Goal: Transaction & Acquisition: Purchase product/service

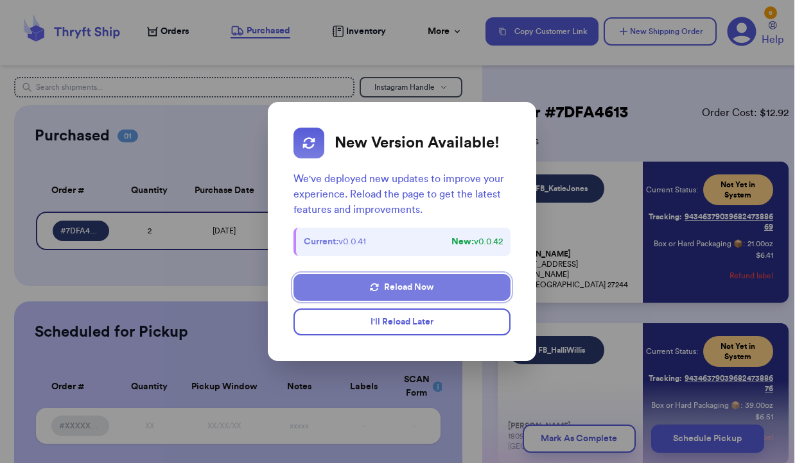
click at [411, 289] on button "Reload Now" at bounding box center [401, 287] width 216 height 27
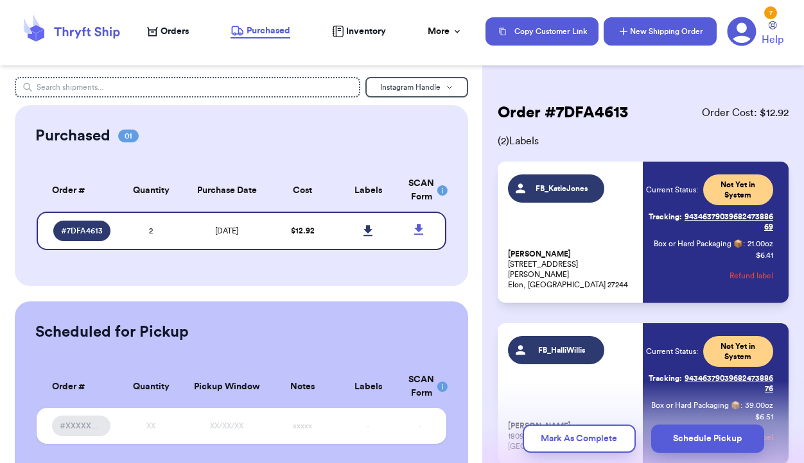
click at [641, 28] on button "New Shipping Order" at bounding box center [659, 31] width 113 height 28
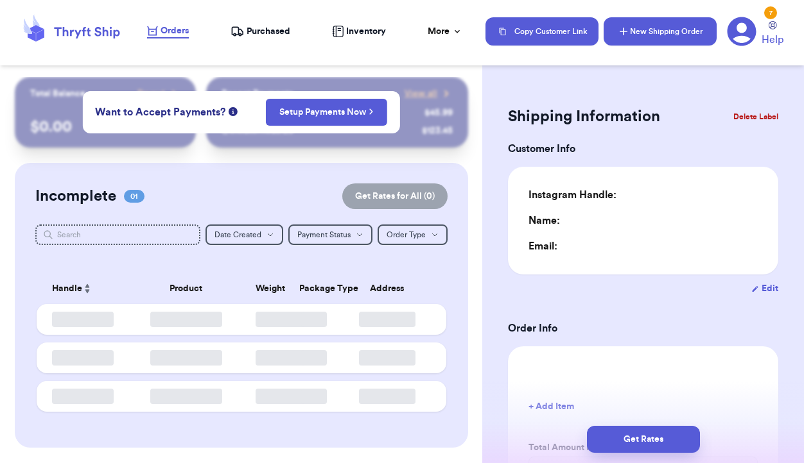
type input "0"
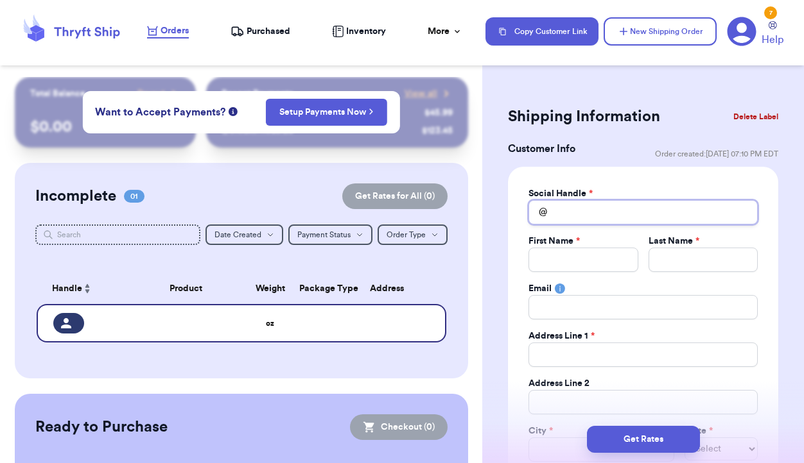
click at [585, 211] on input "Total Amount Paid" at bounding box center [642, 212] width 229 height 24
type input "F"
type input "FB"
type input "FB_"
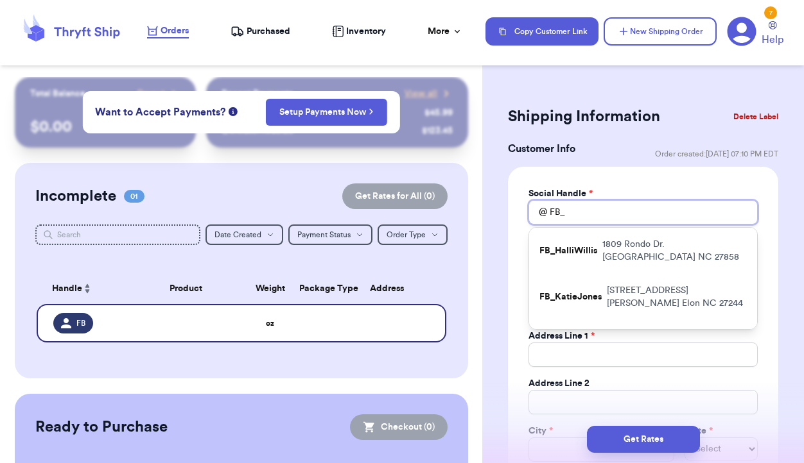
type input "FB_E"
type input "FB_Em"
type input "FB_Emm"
type input "FB_Emma"
type input "FB_EmmaO"
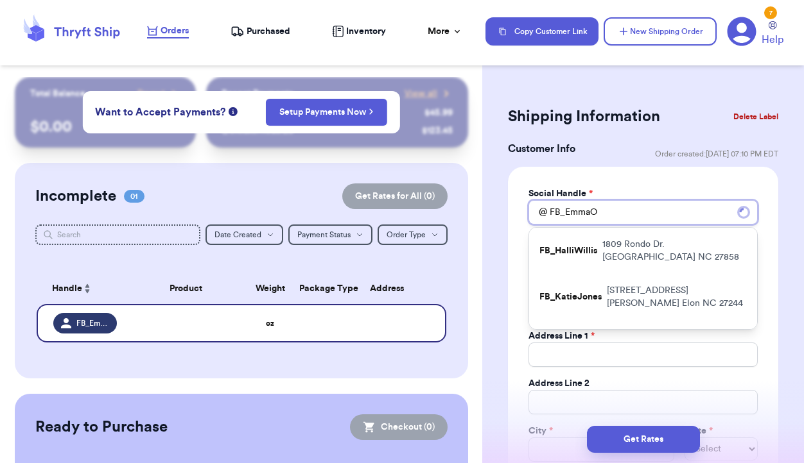
type input "FB_EmmaOs"
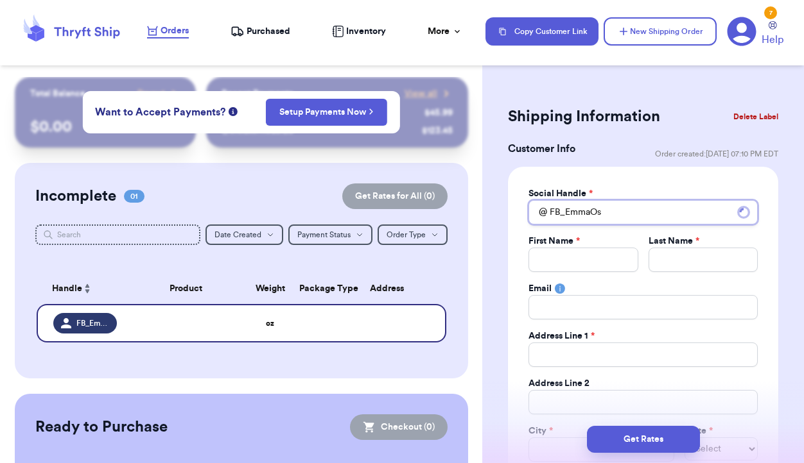
type input "FB_EmmaOsb"
type input "FB_EmmaOsbo"
type input "FB_EmmaOsbor"
type input "FB_EmmaOsborne"
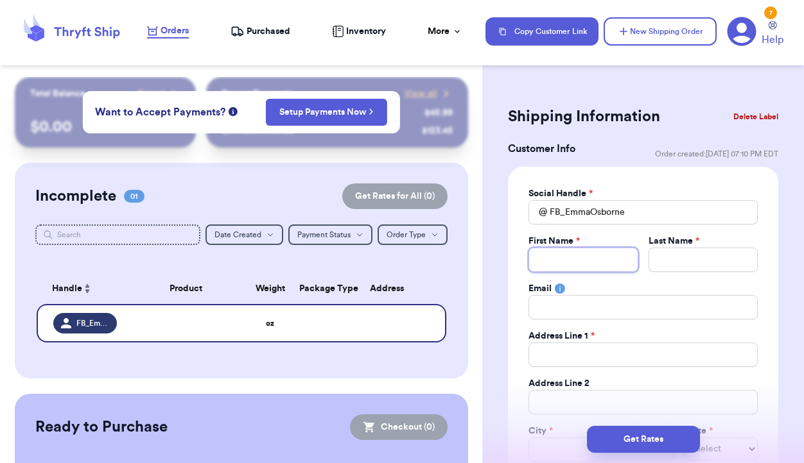
click at [567, 261] on input "Total Amount Paid" at bounding box center [582, 260] width 109 height 24
type input "E"
type input "Em"
type input "Emm"
type input "Emma"
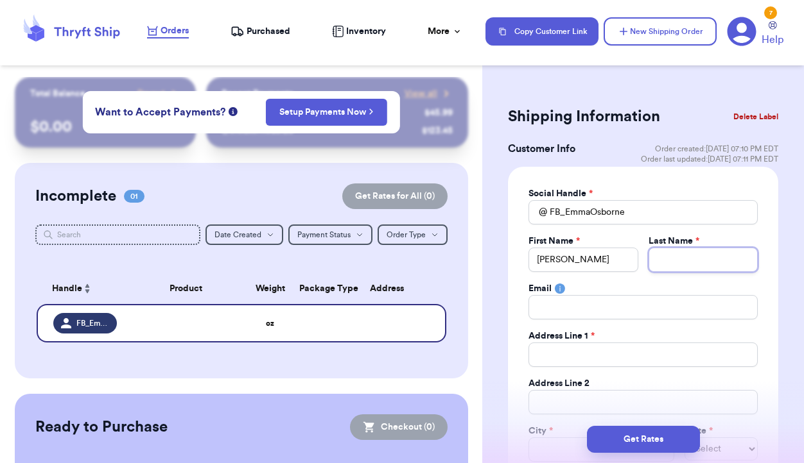
click at [671, 259] on input "Total Amount Paid" at bounding box center [702, 260] width 109 height 24
type input "O"
type input "Os"
type input "Osb"
type input "Osbo"
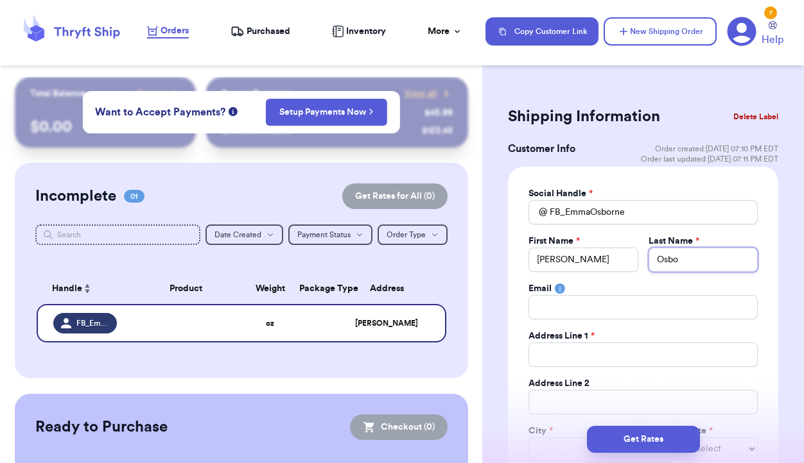
type input "Osbor"
type input "Osborn"
type input "Osborne"
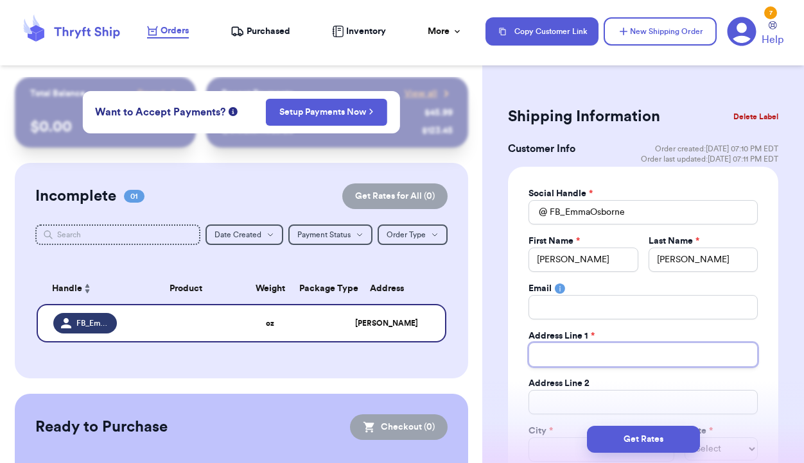
click at [633, 358] on input "Total Amount Paid" at bounding box center [642, 355] width 229 height 24
type input "4"
type input "3"
type input "30"
type input "304"
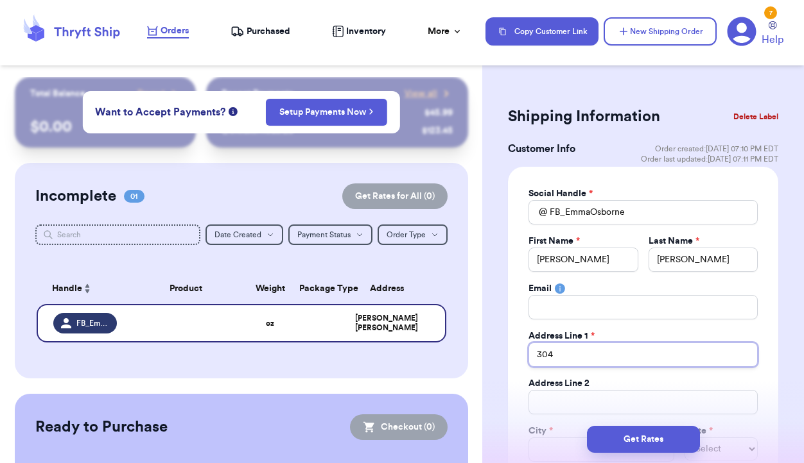
type input "304"
type input "304 P"
type input "304 Pa"
type input "304 Par"
type input "304 Park"
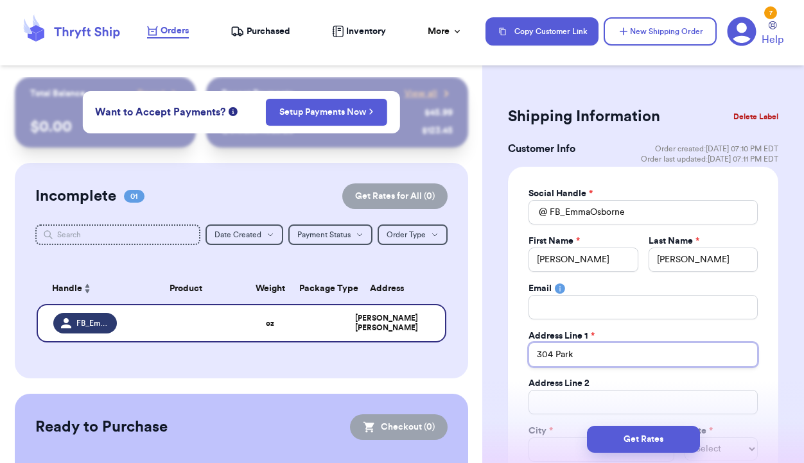
type input "304 Parkw"
type input "304 Parkwa"
type input "304 Parkway"
type input "304 Parkway L"
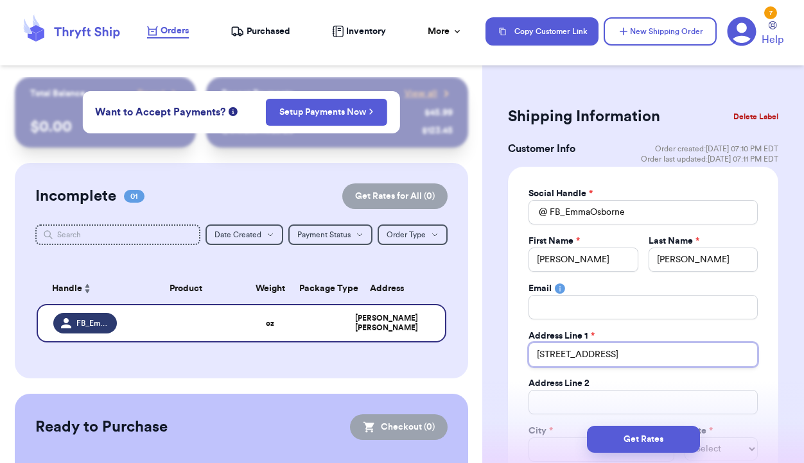
type input "304 Parkway LN"
type input "304 Parkway LN S"
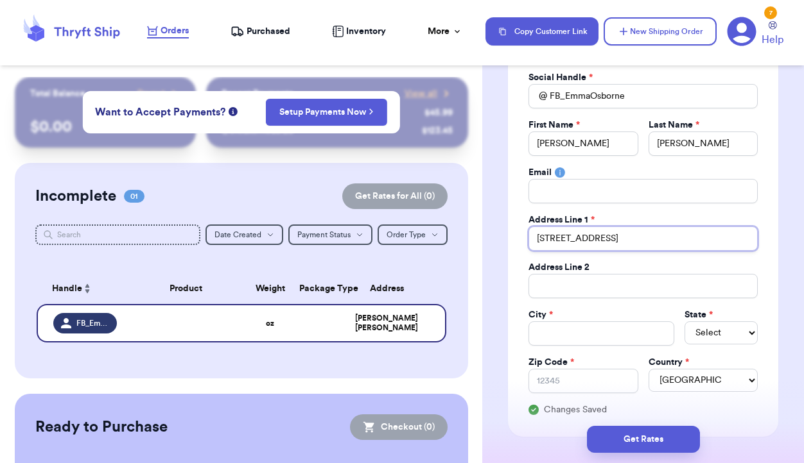
scroll to position [121, 0]
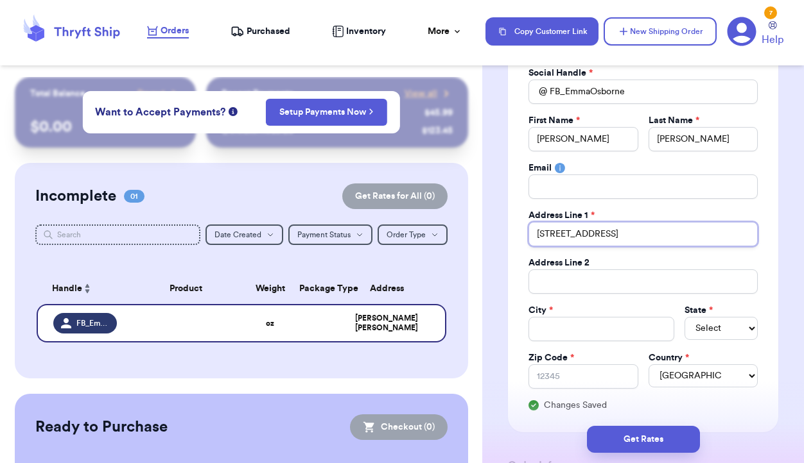
type input "304 Parkway LN"
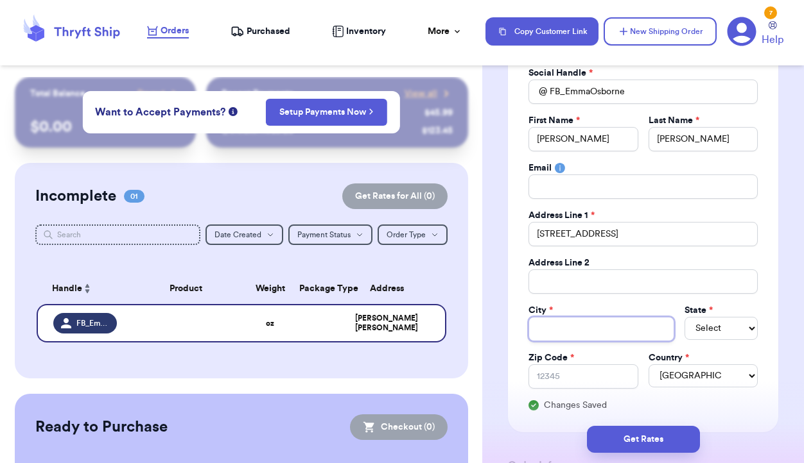
click at [578, 325] on input "Total Amount Paid" at bounding box center [601, 329] width 146 height 24
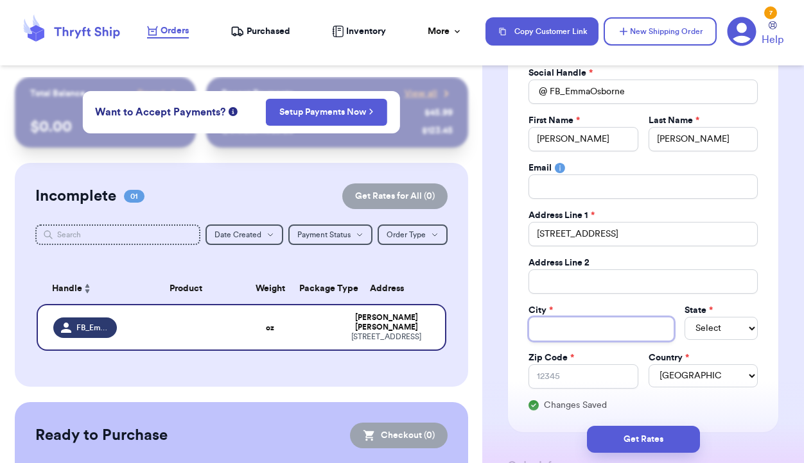
type input "S"
type input "S Fl"
type input "S Flo"
type input "S Floy"
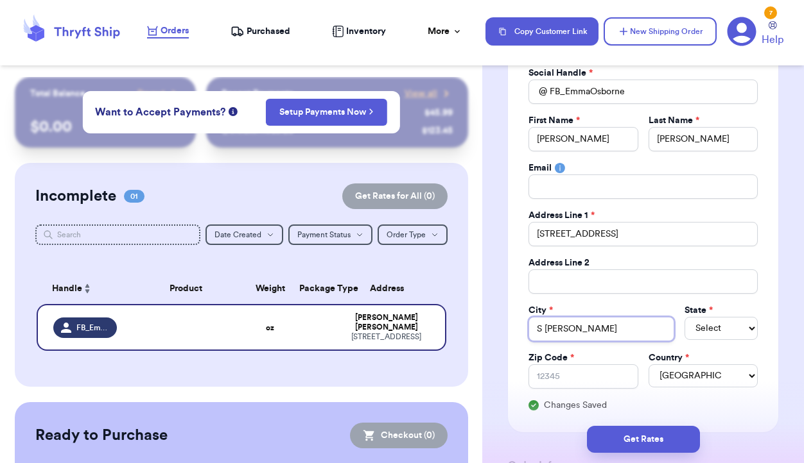
type input "S Floyd"
click at [547, 331] on input "S Floyd" at bounding box center [601, 329] width 146 height 24
click at [544, 329] on input "S Floyd" at bounding box center [601, 329] width 146 height 24
type input "SFloyd"
type input "Floyd"
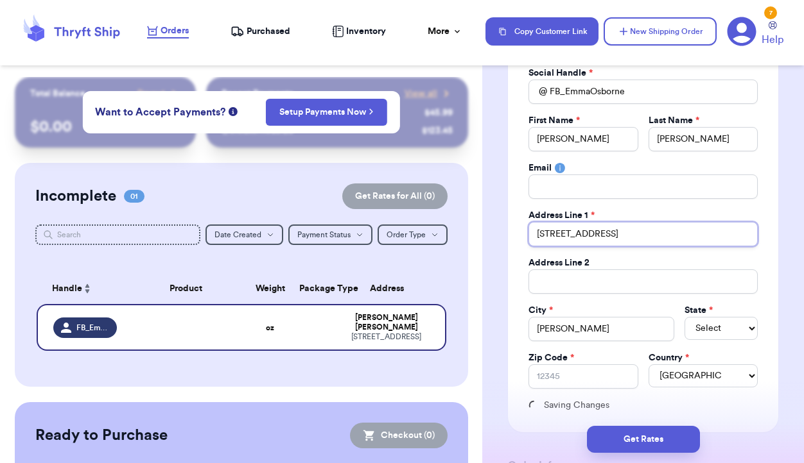
click at [621, 237] on input "304 Parkway LN" at bounding box center [642, 234] width 229 height 24
type input "304 Parkway LN S"
click at [711, 329] on select "Select AL AK AZ AR CA CO CT DE DC FL GA HI ID IL IN IA KS KY LA ME MD MA MI MN …" at bounding box center [720, 328] width 73 height 23
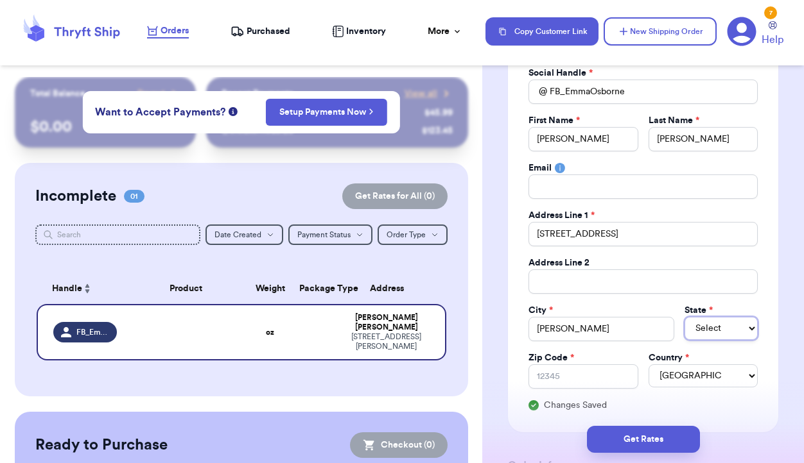
select select "VA"
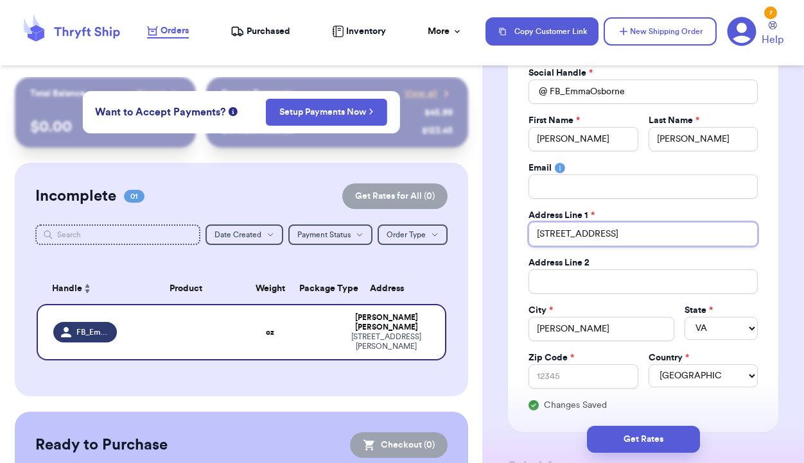
click at [603, 233] on input "304 Parkway LN S" at bounding box center [642, 234] width 229 height 24
type input "304 Parkway L S"
type input "304 Parkway Ln S"
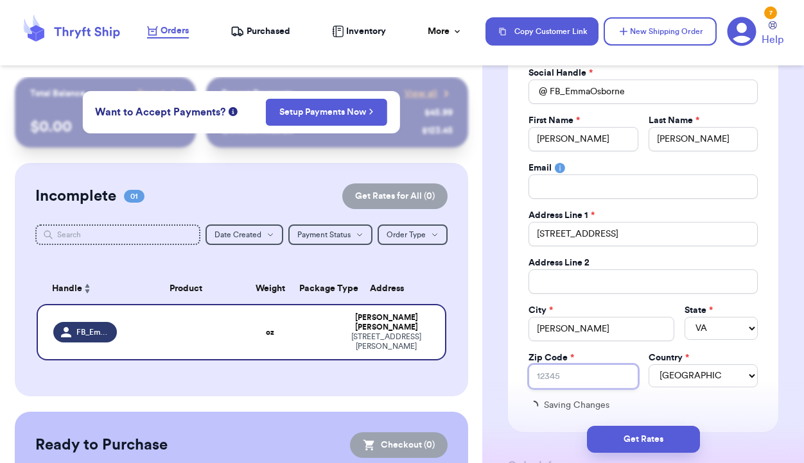
click at [588, 373] on input "Zip Code *" at bounding box center [582, 377] width 109 height 24
type input "2"
type input "24"
type input "240"
type input "2409"
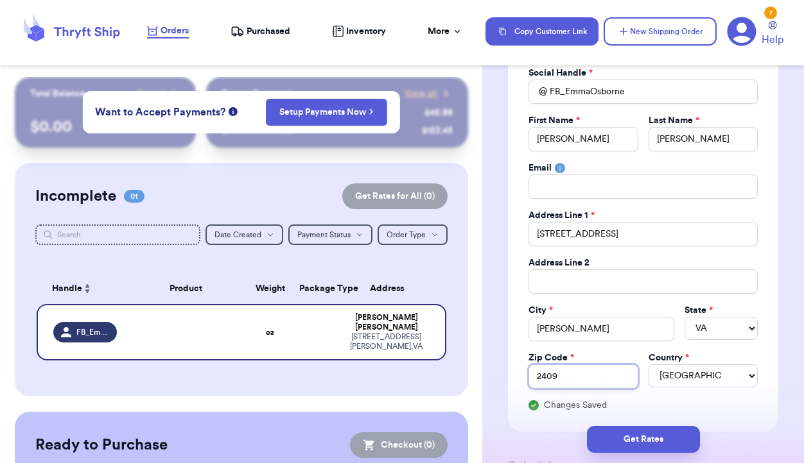
type input "24091"
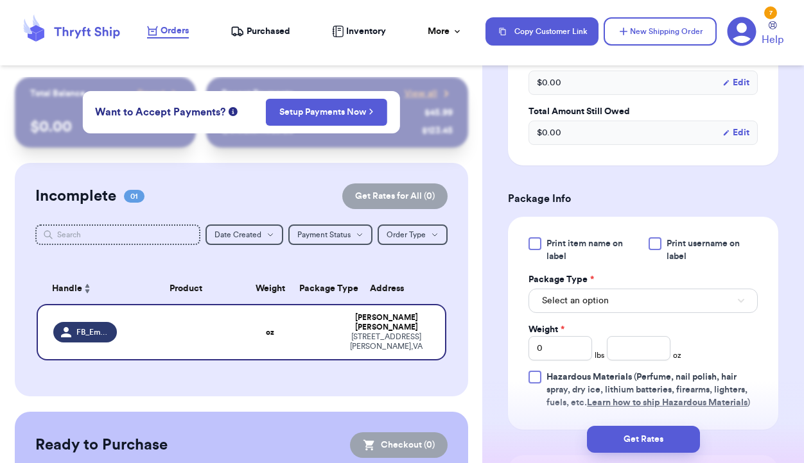
scroll to position [673, 0]
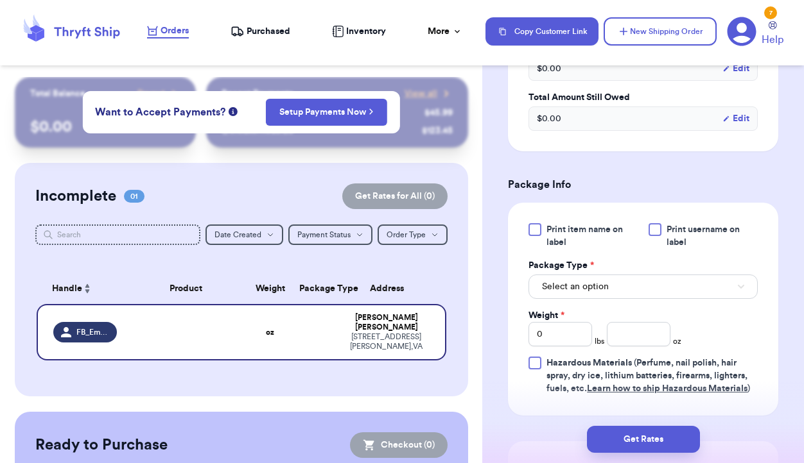
type input "24091"
click at [662, 286] on button "Select an option" at bounding box center [642, 287] width 229 height 24
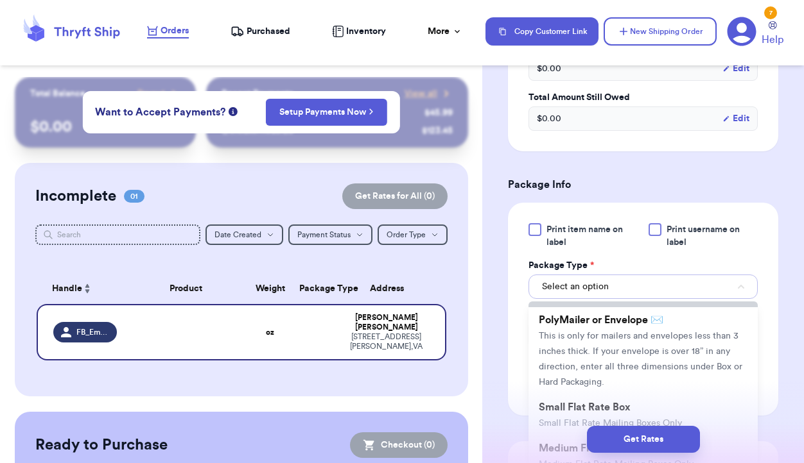
scroll to position [99, 0]
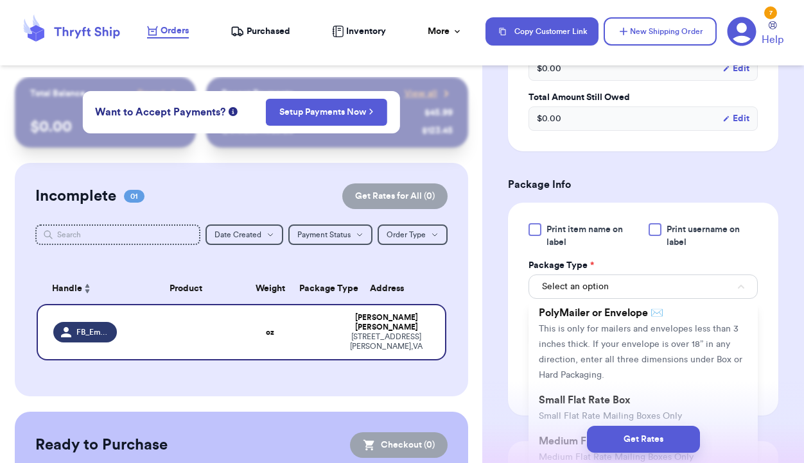
click at [648, 343] on span "This is only for mailers and envelopes less than 3 inches thick. If your envelo…" at bounding box center [640, 352] width 203 height 55
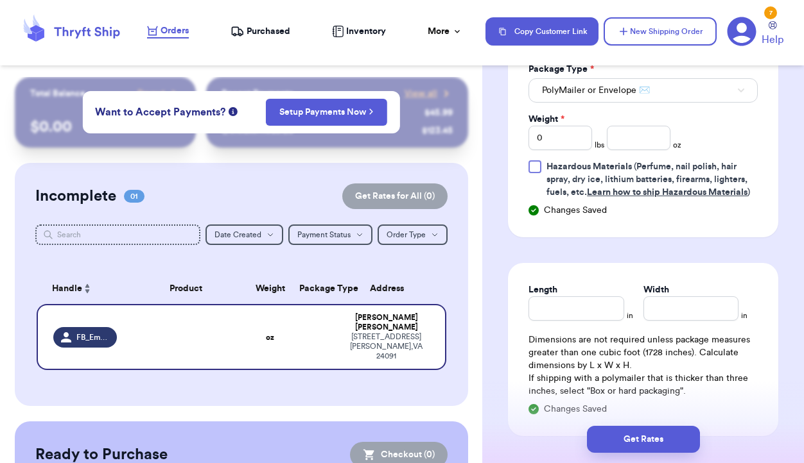
scroll to position [877, 0]
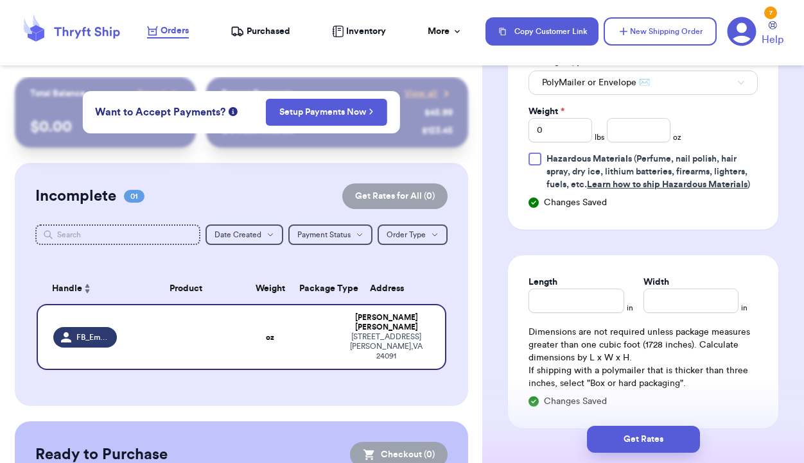
click at [578, 287] on div "Length" at bounding box center [575, 282] width 95 height 13
click at [578, 309] on input "Length" at bounding box center [575, 301] width 95 height 24
type input "1"
type input "11"
click at [707, 305] on input "Width *" at bounding box center [690, 301] width 95 height 24
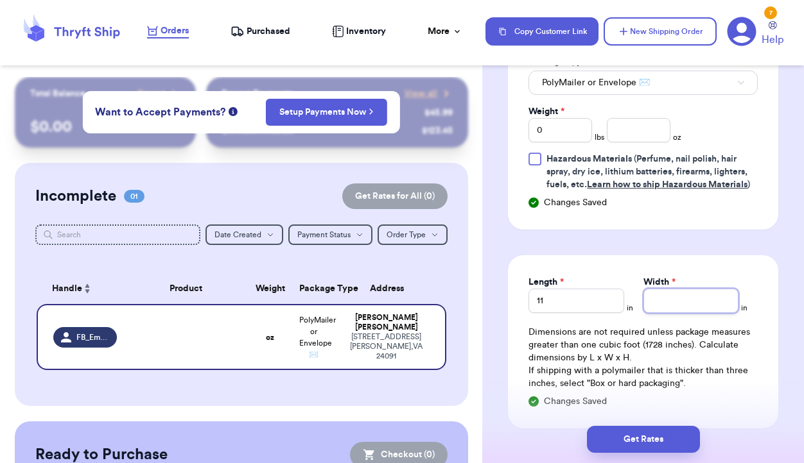
type input "9"
click at [649, 131] on input "number" at bounding box center [639, 130] width 64 height 24
type input "1"
click at [578, 132] on input "0" at bounding box center [560, 130] width 64 height 24
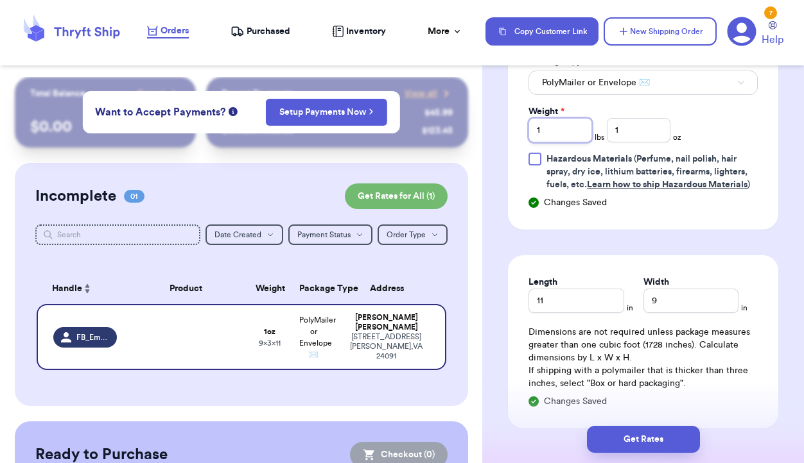
scroll to position [1001, 0]
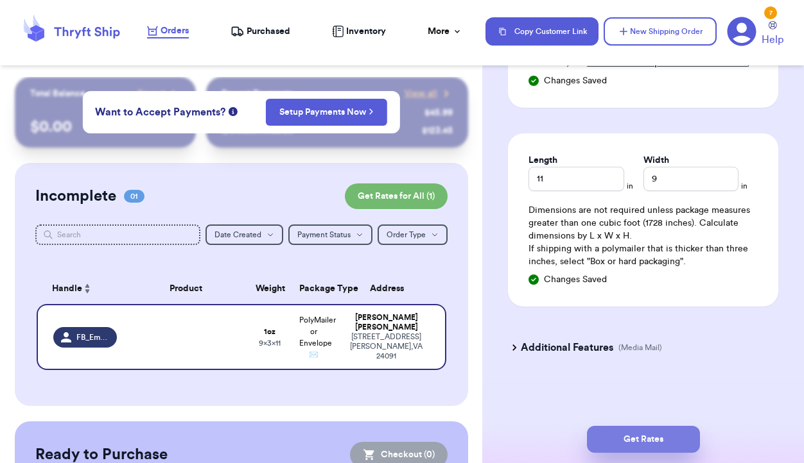
type input "1"
click at [643, 440] on button "Get Rates" at bounding box center [643, 439] width 113 height 27
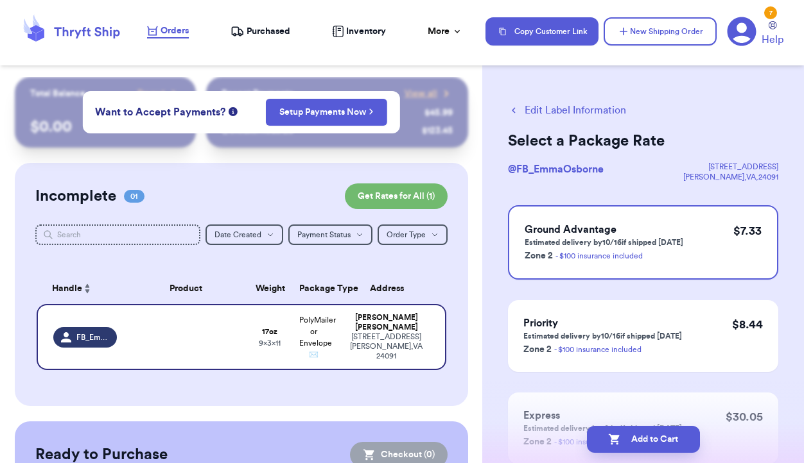
click at [643, 440] on button "Add to Cart" at bounding box center [643, 439] width 113 height 27
checkbox input "true"
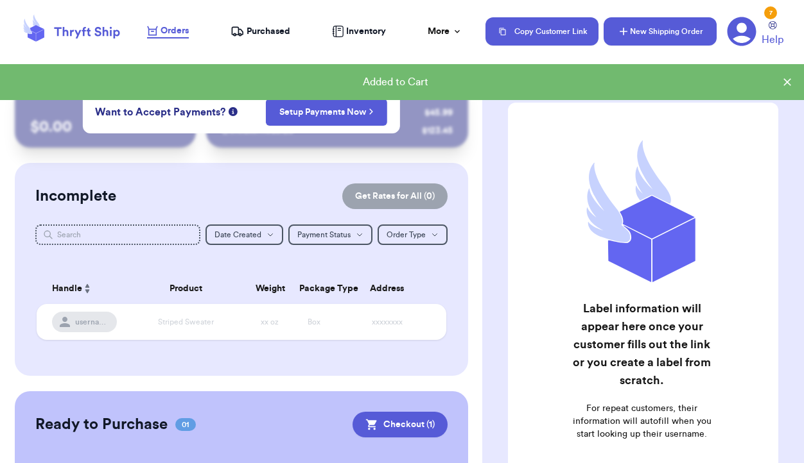
click at [644, 28] on button "New Shipping Order" at bounding box center [659, 31] width 113 height 28
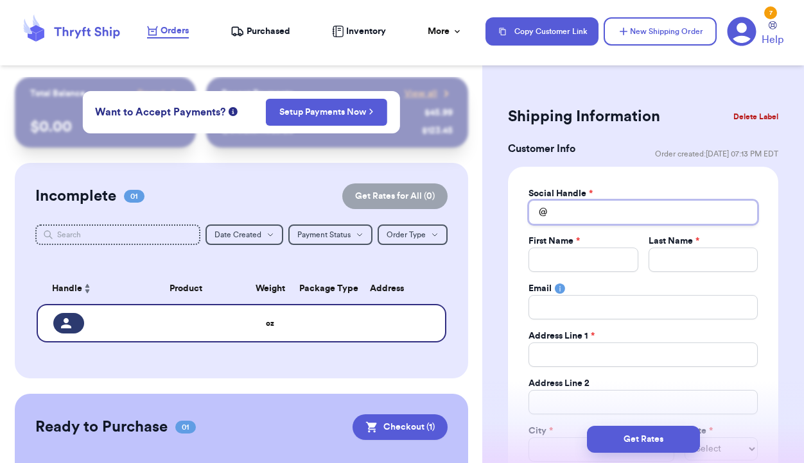
click at [578, 216] on input "Total Amount Paid" at bounding box center [642, 212] width 229 height 24
type input "F"
type input "FB"
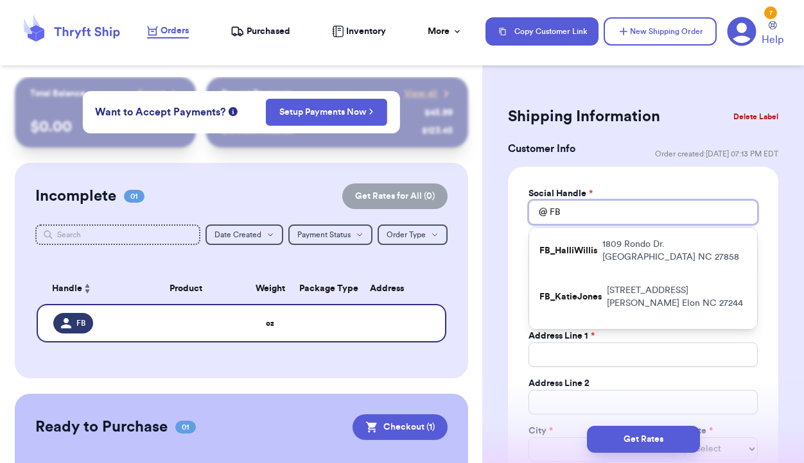
type input "FB_"
type input "FB_T"
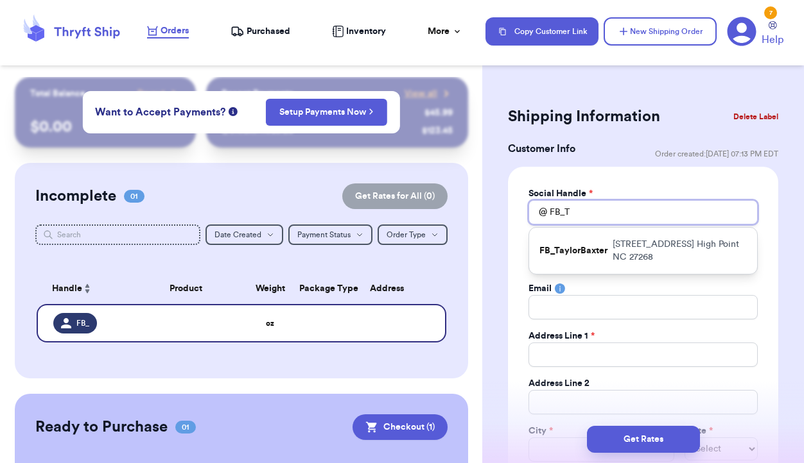
type input "FB_Ti"
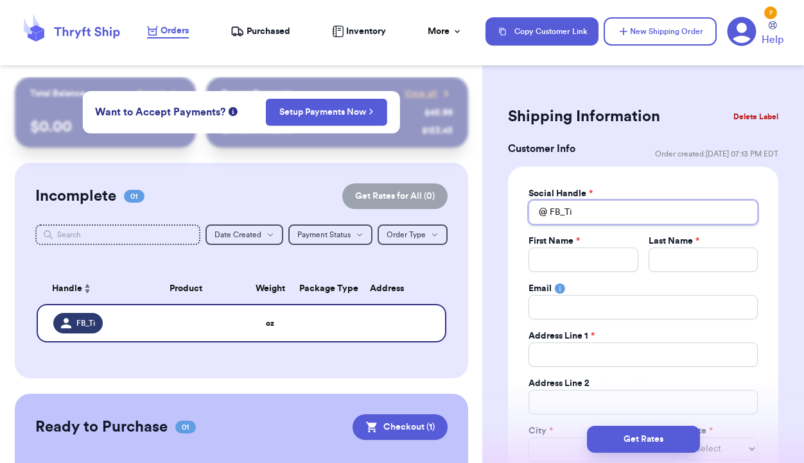
type input "FB_T"
type input "FB_Tr"
type input "FB_Tri"
type input "FB_Tric"
type input "FB_Trici"
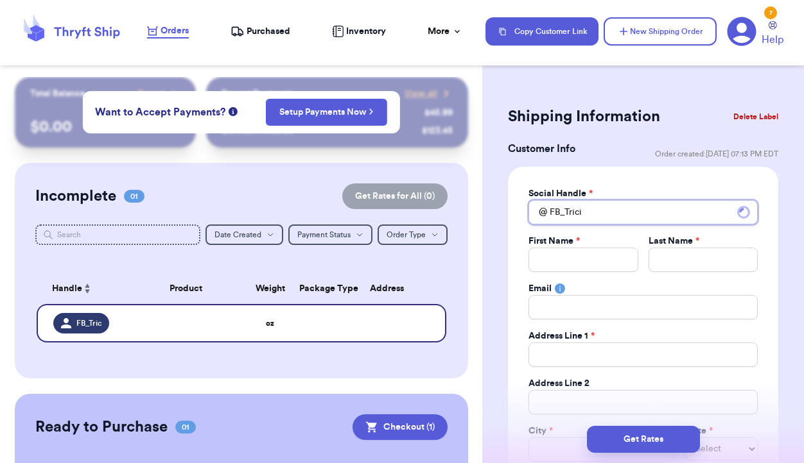
type input "FB_Tricia"
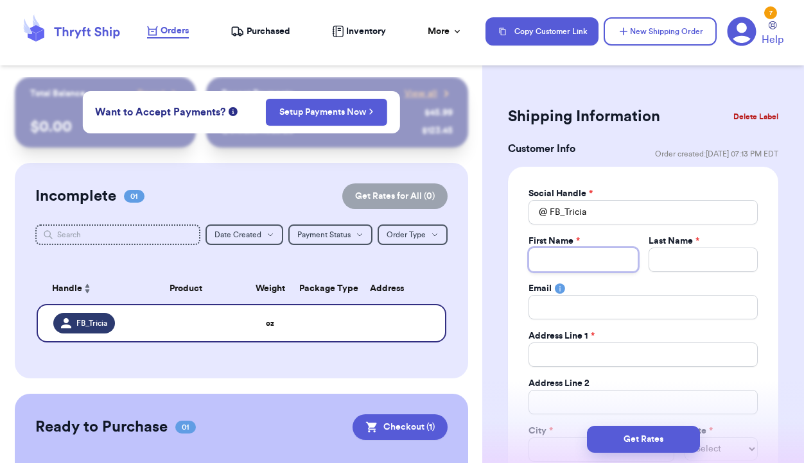
click at [576, 252] on input "Total Amount Paid" at bounding box center [582, 260] width 109 height 24
type input "T"
type input "Tr"
type input "Tri"
type input "Tric"
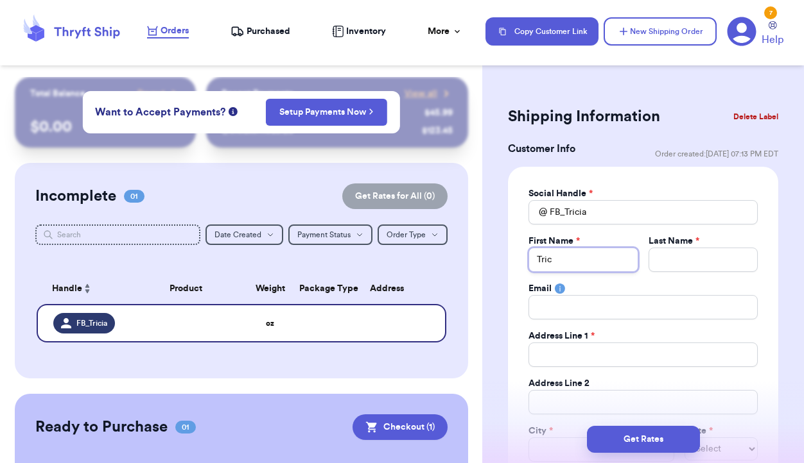
type input "Trici"
type input "Tricia"
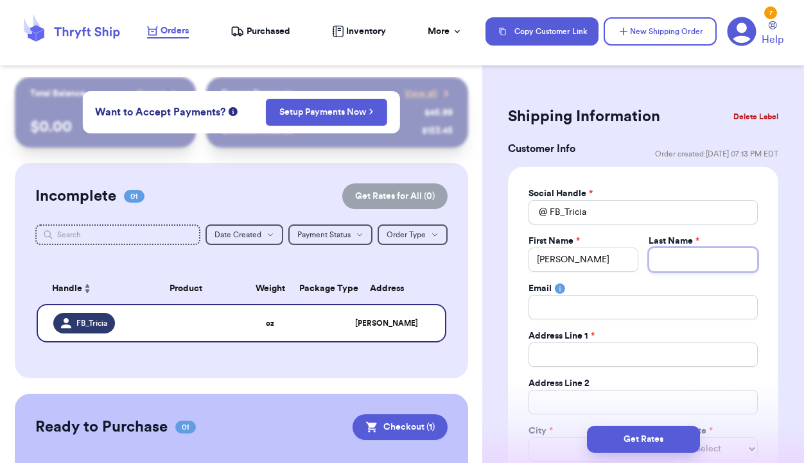
type input "C"
type input "Cu"
type input "Cus"
type input "Cusi"
type input "Cusim"
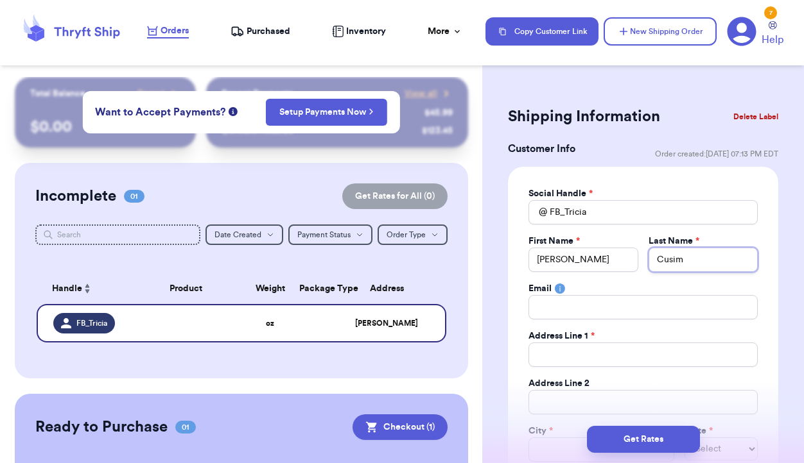
type input "Cusima"
type input "Cusiman"
type input "Cusimano"
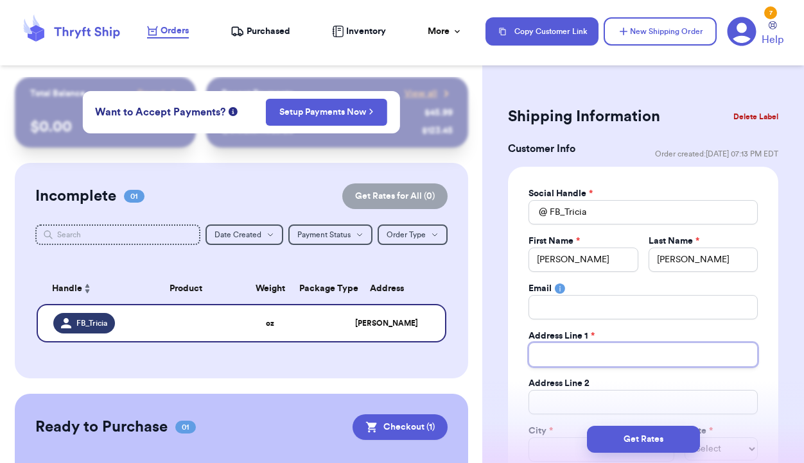
click at [569, 348] on input "Total Amount Paid" at bounding box center [642, 355] width 229 height 24
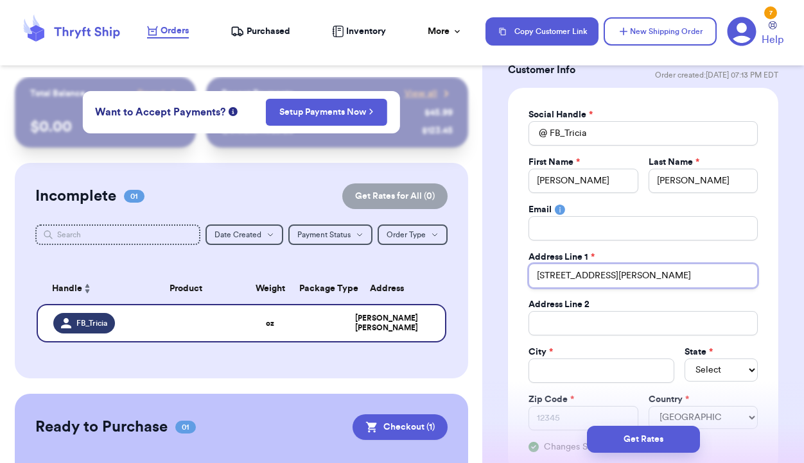
scroll to position [86, 0]
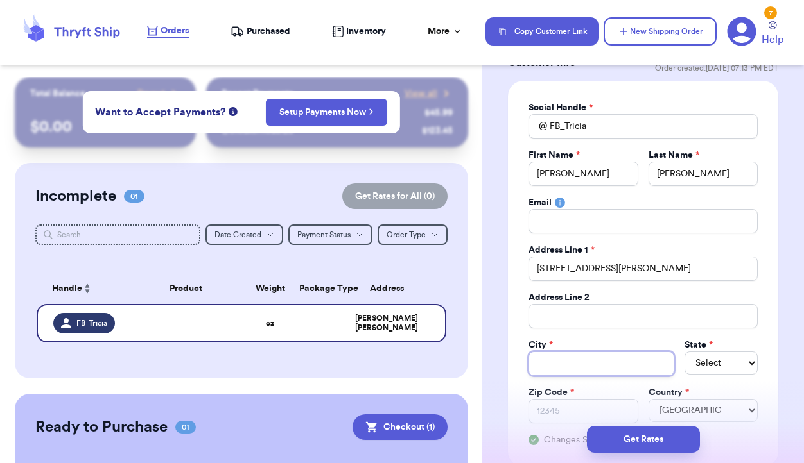
click at [588, 365] on input "Total Amount Paid" at bounding box center [601, 364] width 146 height 24
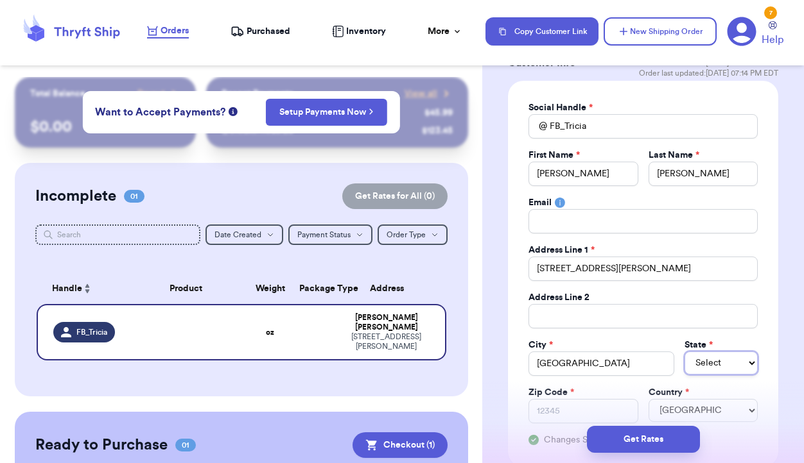
click at [732, 367] on select "Select AL AK AZ AR CA CO CT DE DC FL GA HI ID IL IN IA KS KY LA ME MD MA MI MN …" at bounding box center [720, 363] width 73 height 23
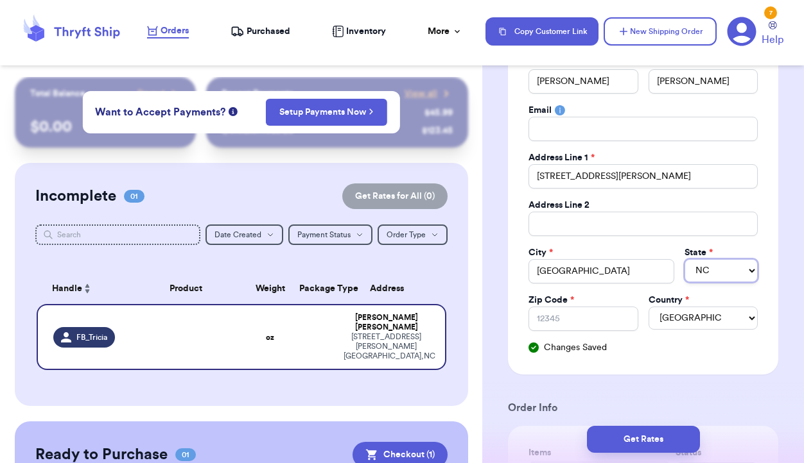
scroll to position [180, 0]
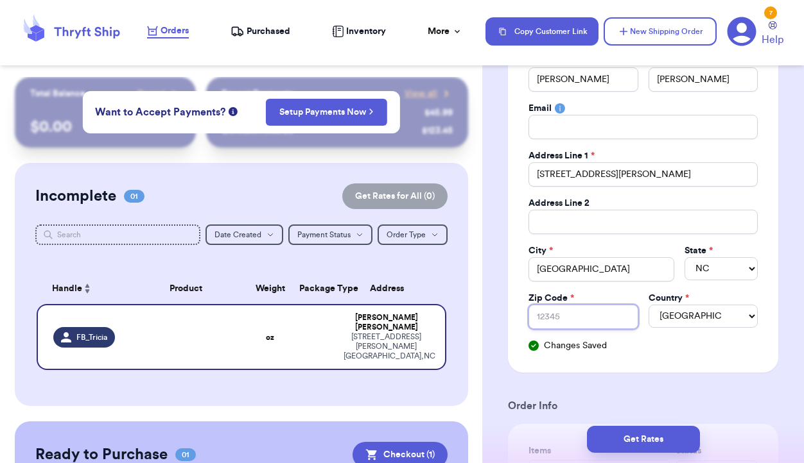
click at [583, 320] on input "Zip Code *" at bounding box center [582, 317] width 109 height 24
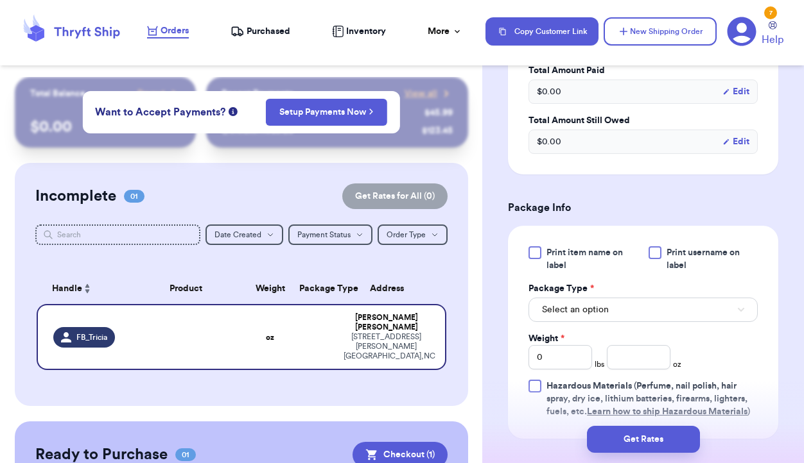
scroll to position [659, 0]
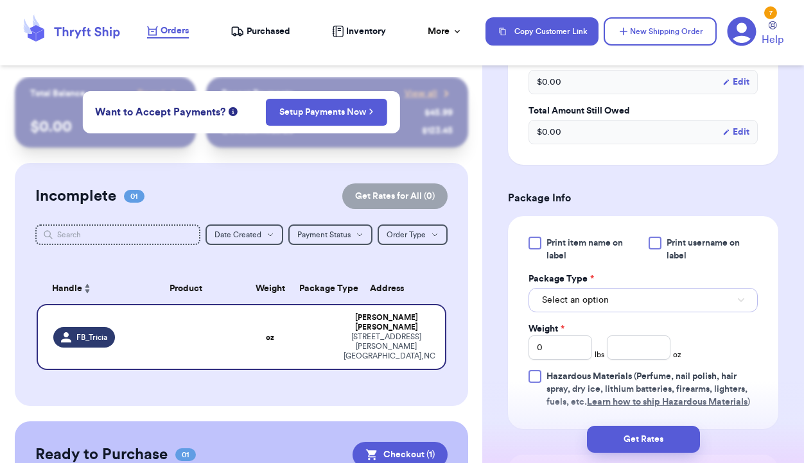
click at [659, 300] on button "Select an option" at bounding box center [642, 300] width 229 height 24
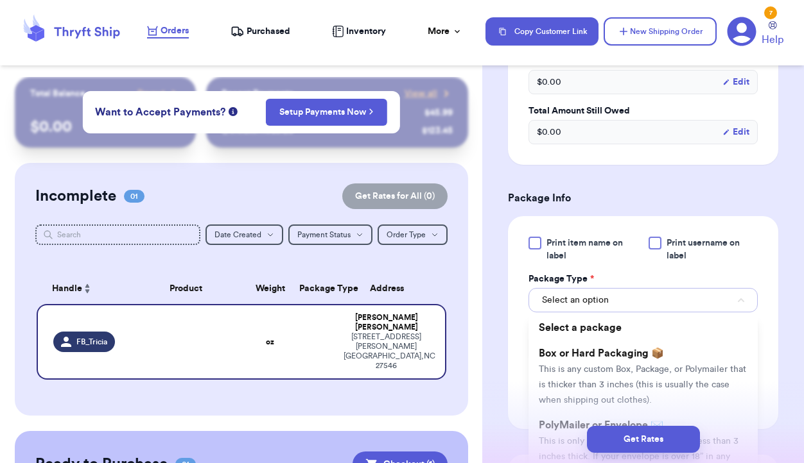
scroll to position [750, 0]
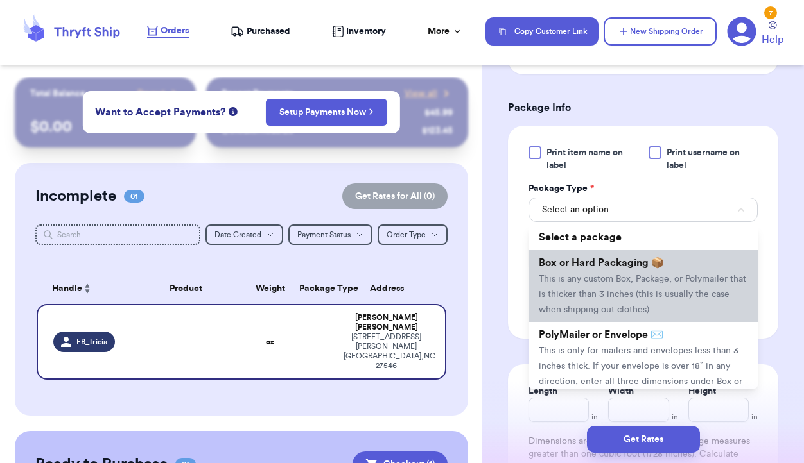
click at [652, 295] on span "This is any custom Box, Package, or Polymailer that is thicker than 3 inches (t…" at bounding box center [642, 295] width 207 height 40
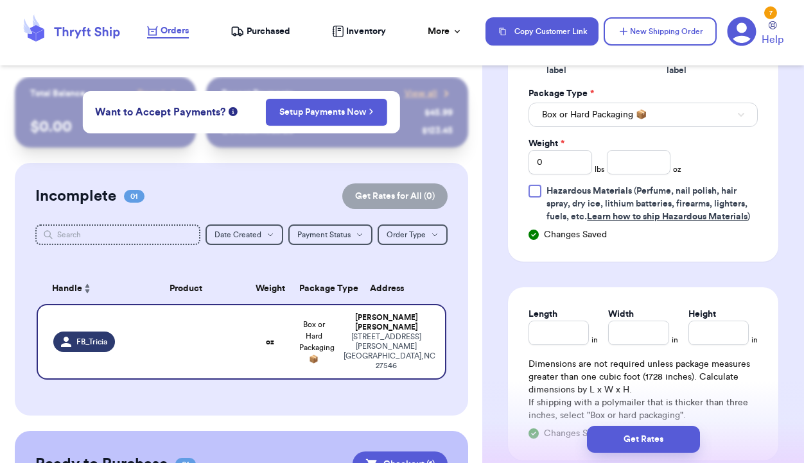
scroll to position [865, 0]
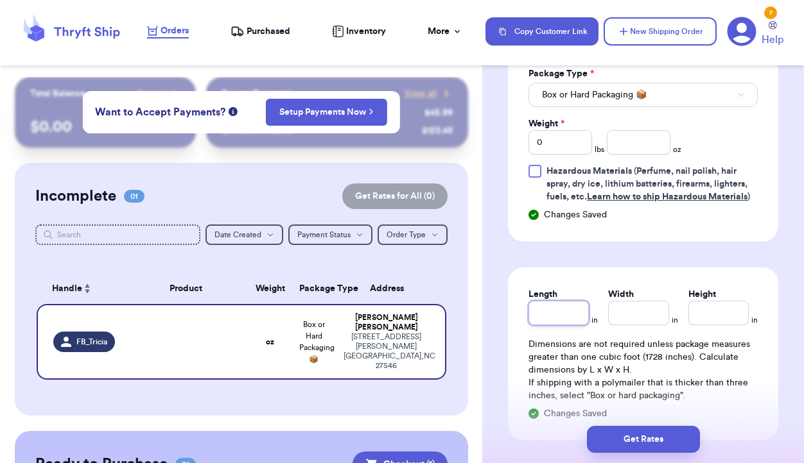
click at [565, 317] on input "Length" at bounding box center [558, 313] width 60 height 24
click at [661, 305] on input "Width *" at bounding box center [638, 313] width 60 height 24
click at [707, 324] on input "Height *" at bounding box center [718, 313] width 60 height 24
click at [630, 151] on input "number" at bounding box center [639, 142] width 64 height 24
click at [563, 140] on input "0" at bounding box center [560, 142] width 64 height 24
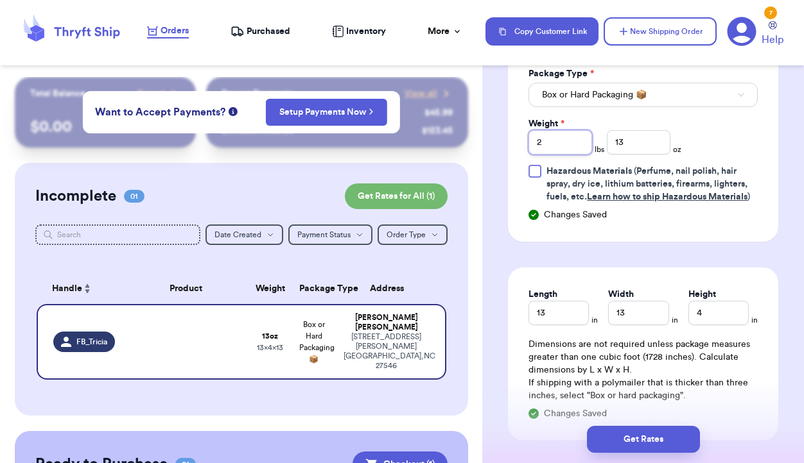
scroll to position [1001, 0]
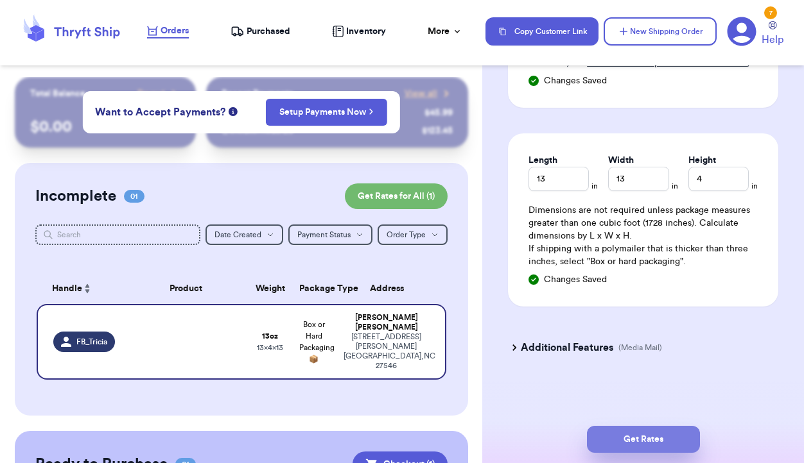
click at [623, 443] on button "Get Rates" at bounding box center [643, 439] width 113 height 27
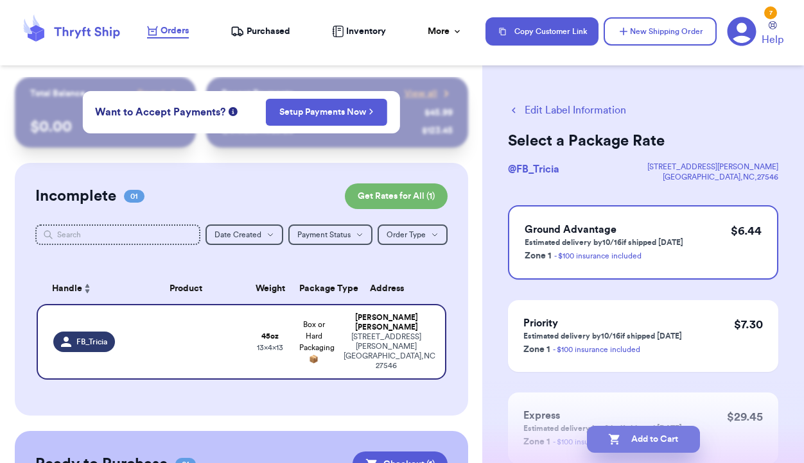
click at [646, 439] on button "Add to Cart" at bounding box center [643, 439] width 113 height 27
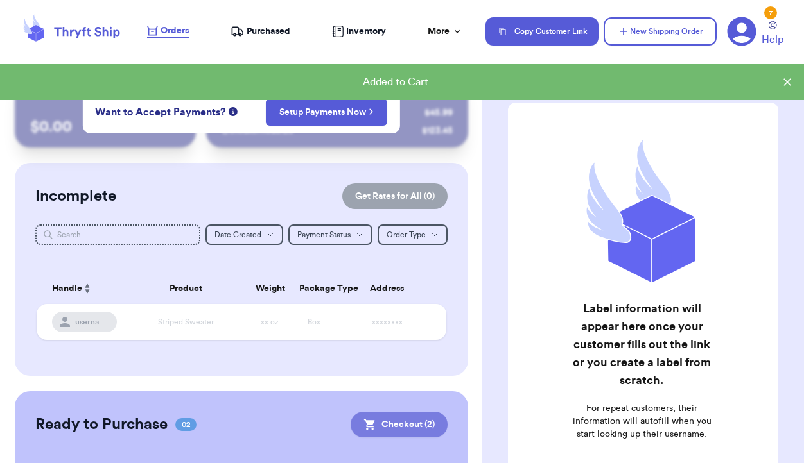
click at [401, 426] on button "Checkout ( 2 )" at bounding box center [398, 425] width 97 height 26
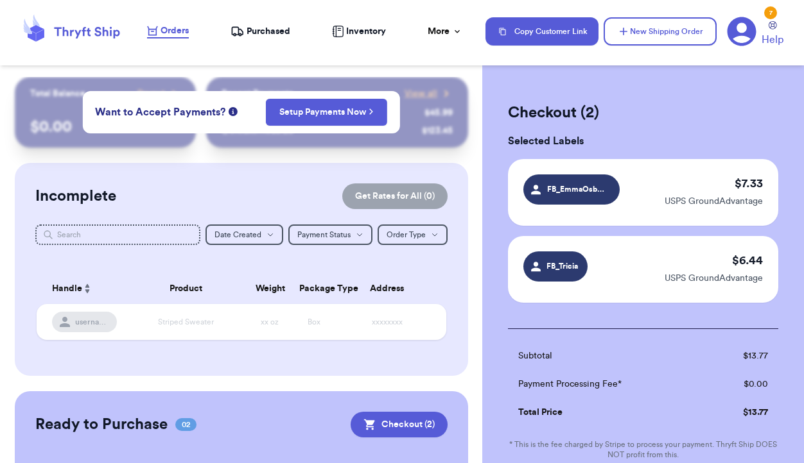
scroll to position [188, 0]
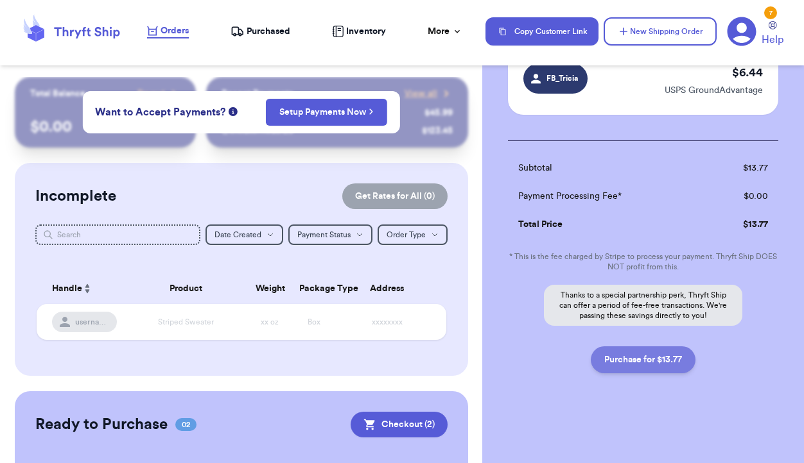
click at [616, 365] on button "Purchase for $13.77" at bounding box center [643, 360] width 105 height 27
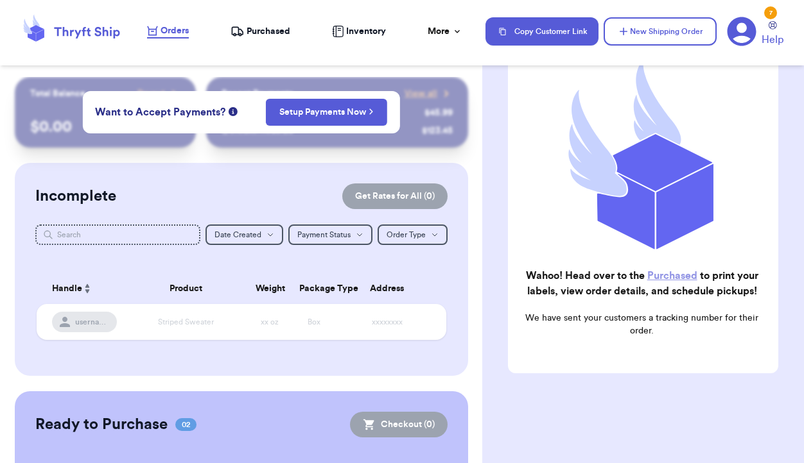
click at [248, 33] on span "Purchased" at bounding box center [268, 31] width 44 height 13
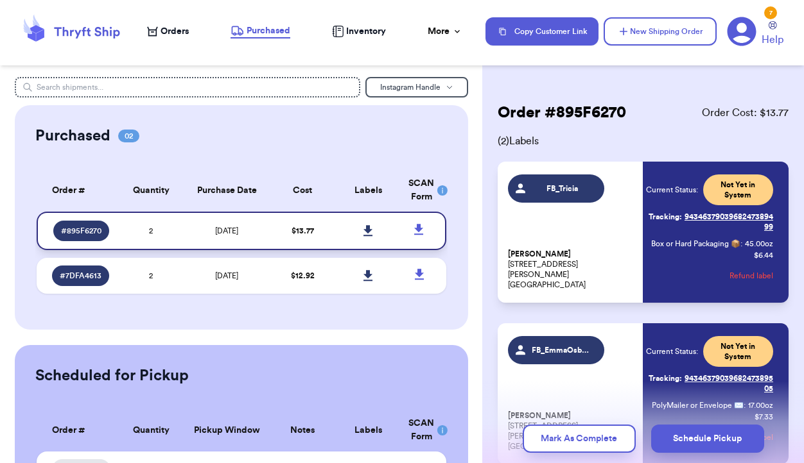
click at [368, 230] on icon at bounding box center [367, 230] width 9 height 11
